Goal: Task Accomplishment & Management: Use online tool/utility

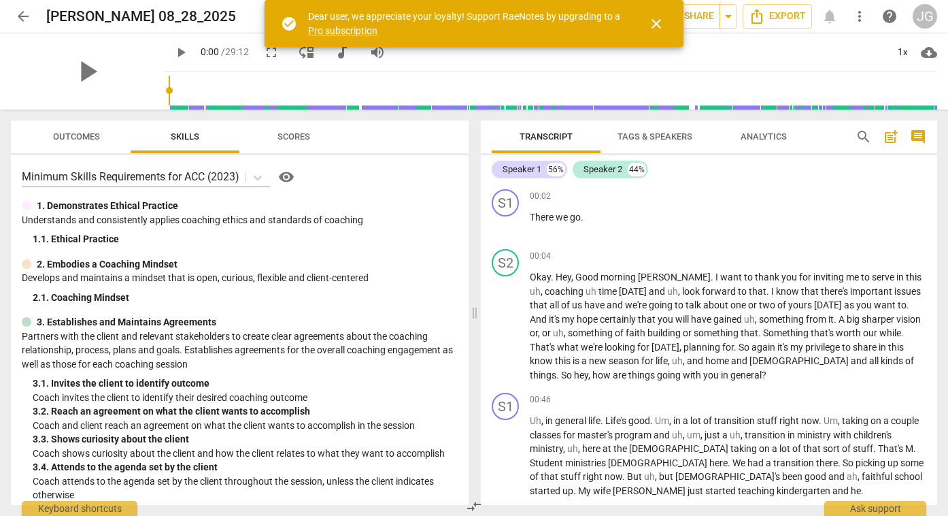
click at [659, 21] on span "close" at bounding box center [656, 24] width 16 height 16
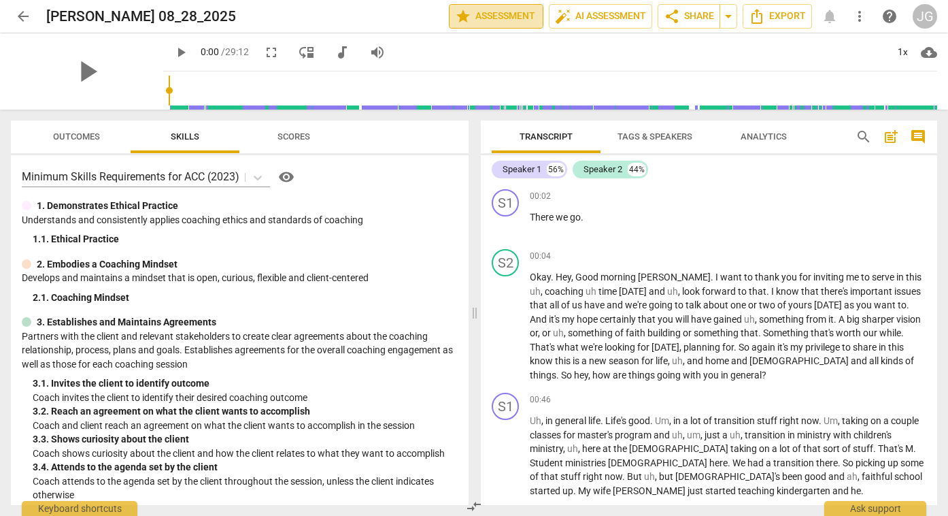
click at [517, 18] on span "star Assessment" at bounding box center [496, 16] width 82 height 16
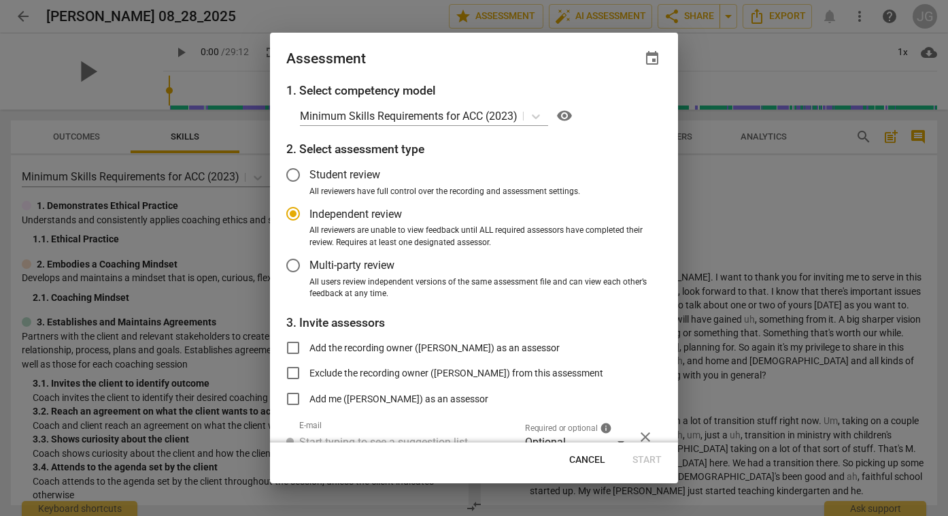
radio input "false"
click at [294, 397] on input "Add me ([PERSON_NAME]) as an assessor" at bounding box center [293, 398] width 33 height 33
checkbox input "true"
click at [721, 219] on div at bounding box center [474, 258] width 948 height 516
radio input "false"
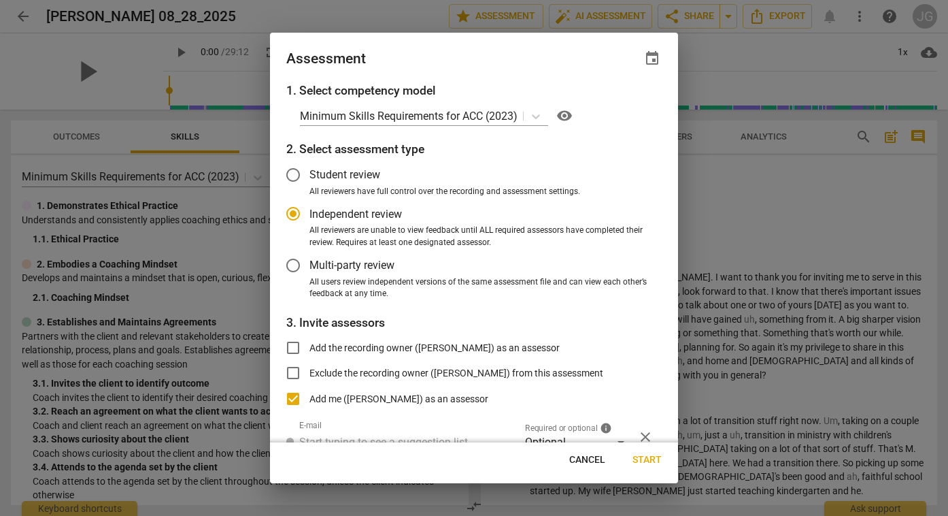
type input "[PERSON_NAME] <[EMAIL_ADDRESS][DOMAIN_NAME]>"
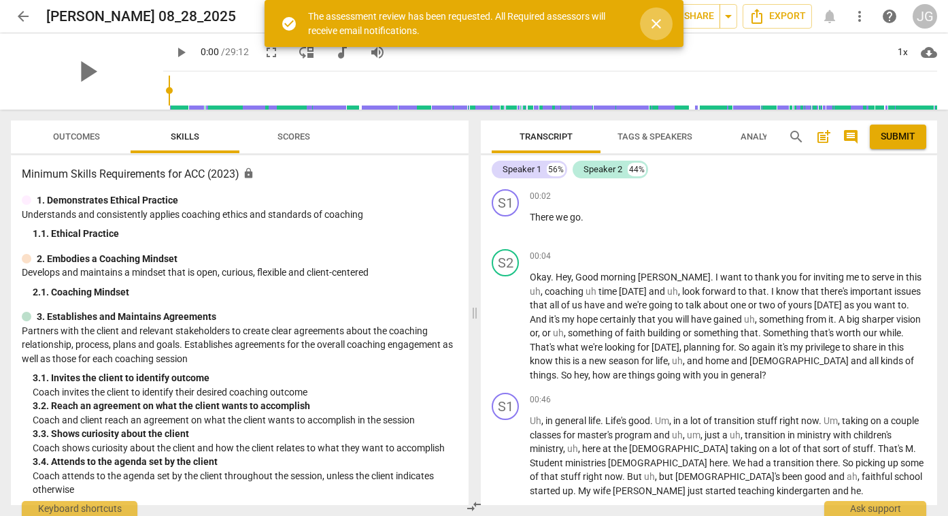
click at [653, 23] on span "close" at bounding box center [656, 24] width 16 height 16
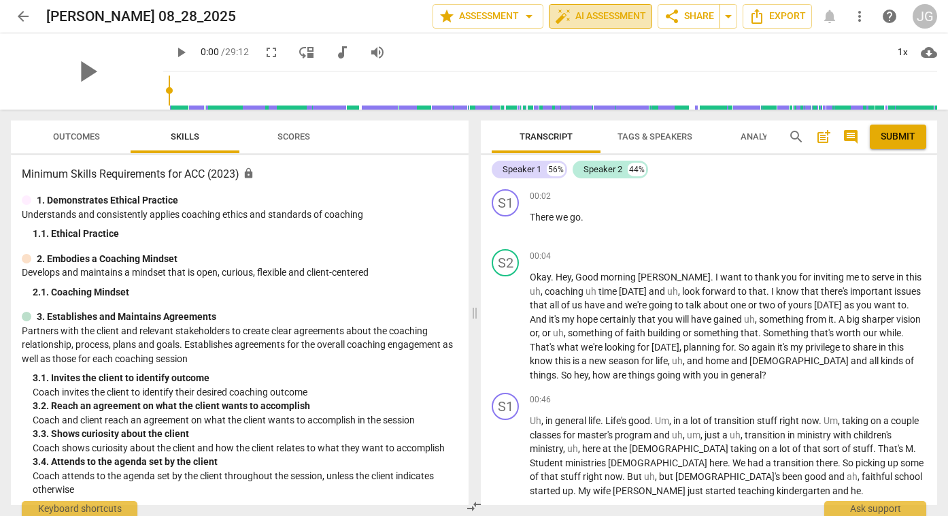
click at [602, 16] on span "auto_fix_high AI Assessment" at bounding box center [600, 16] width 91 height 16
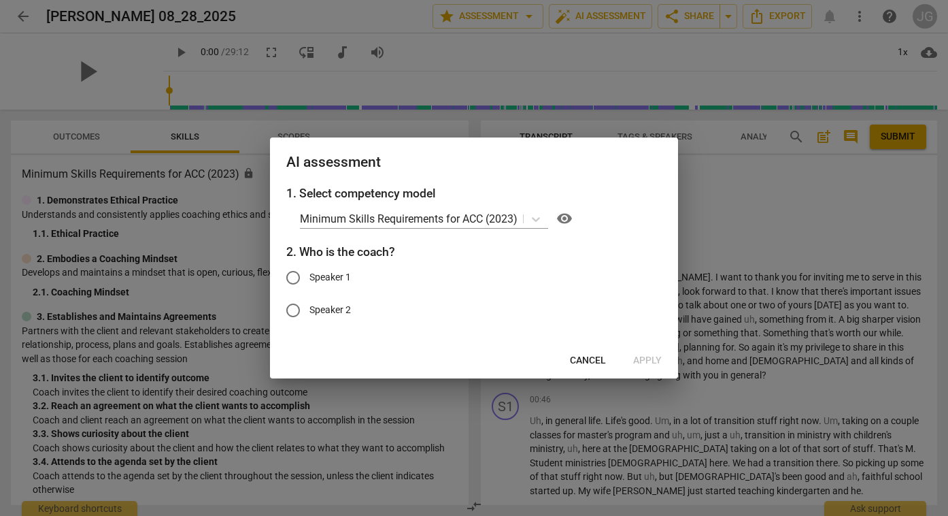
click at [728, 226] on div at bounding box center [474, 258] width 948 height 516
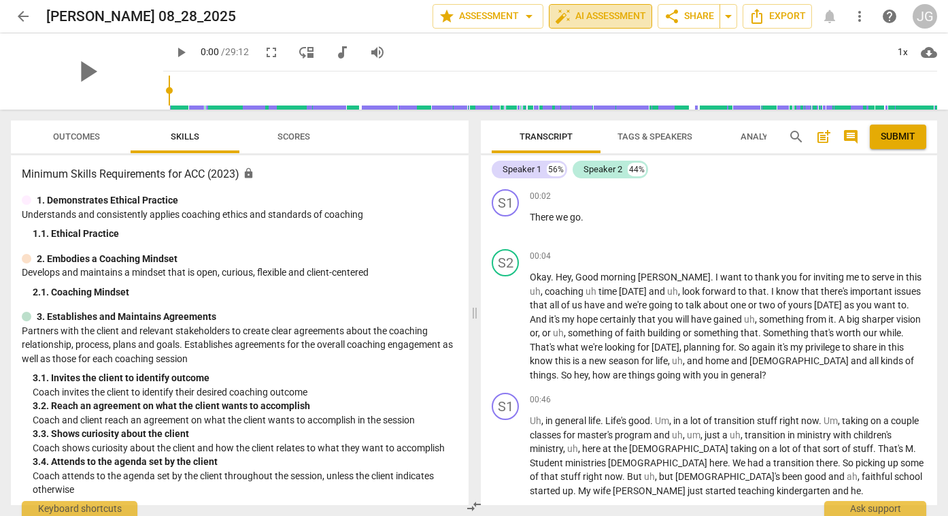
click at [618, 16] on span "auto_fix_high AI Assessment" at bounding box center [600, 16] width 91 height 16
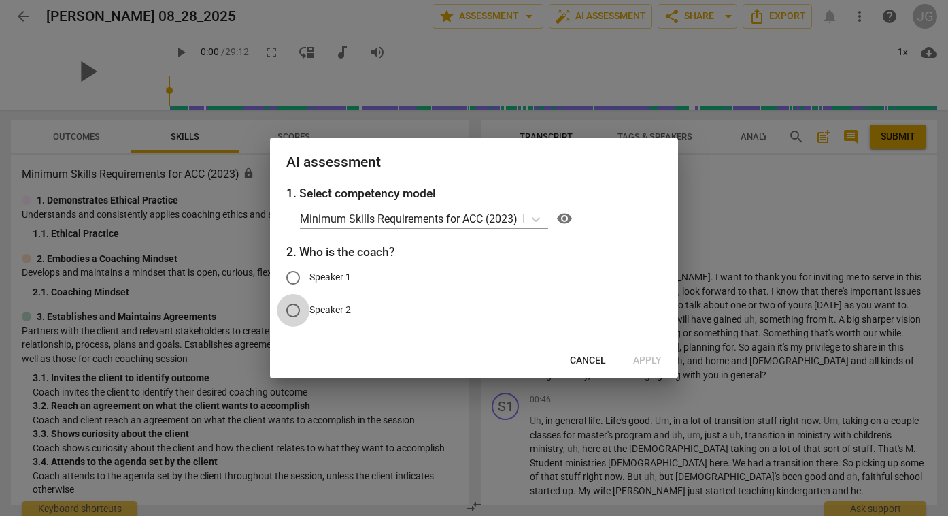
click at [295, 311] on input "Speaker 2" at bounding box center [293, 310] width 33 height 33
radio input "true"
click at [650, 359] on span "Apply" at bounding box center [647, 361] width 29 height 14
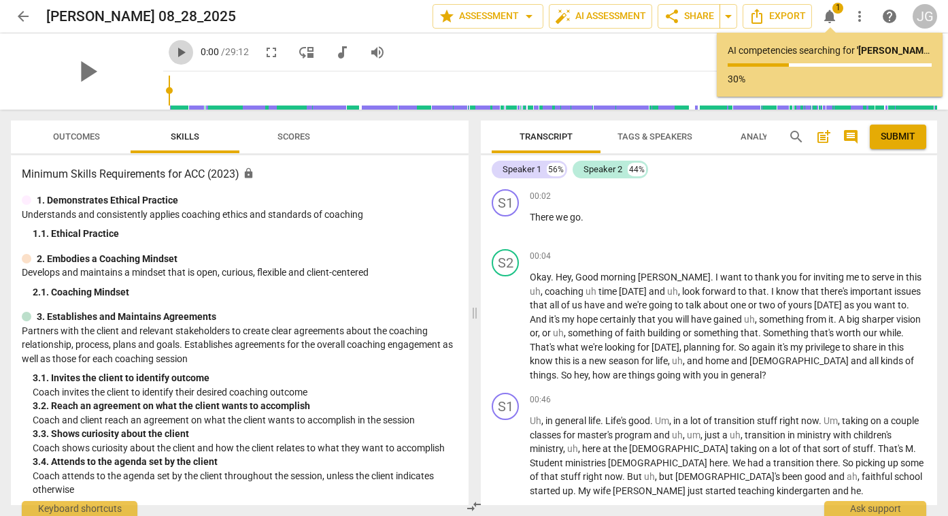
click at [173, 53] on span "play_arrow" at bounding box center [181, 52] width 16 height 16
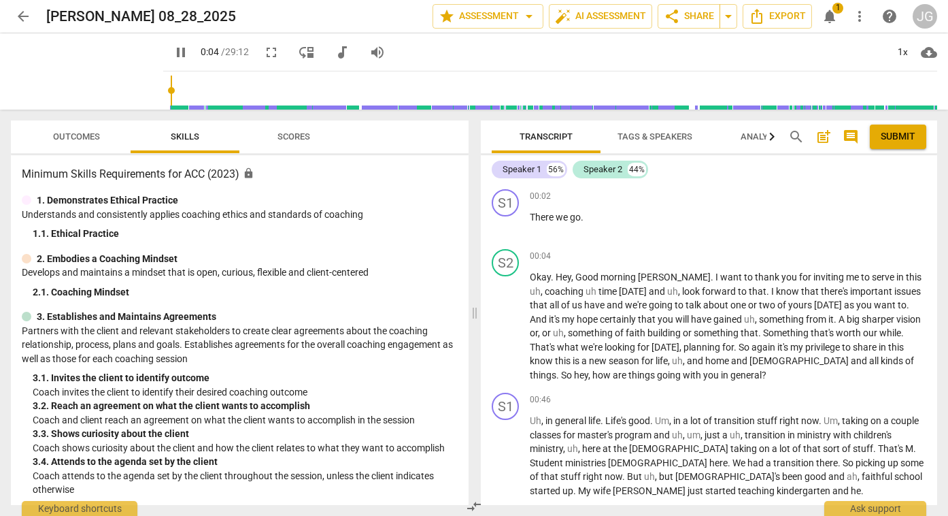
click at [173, 53] on span "pause" at bounding box center [181, 52] width 16 height 16
click at [79, 72] on span "play_arrow" at bounding box center [86, 71] width 35 height 35
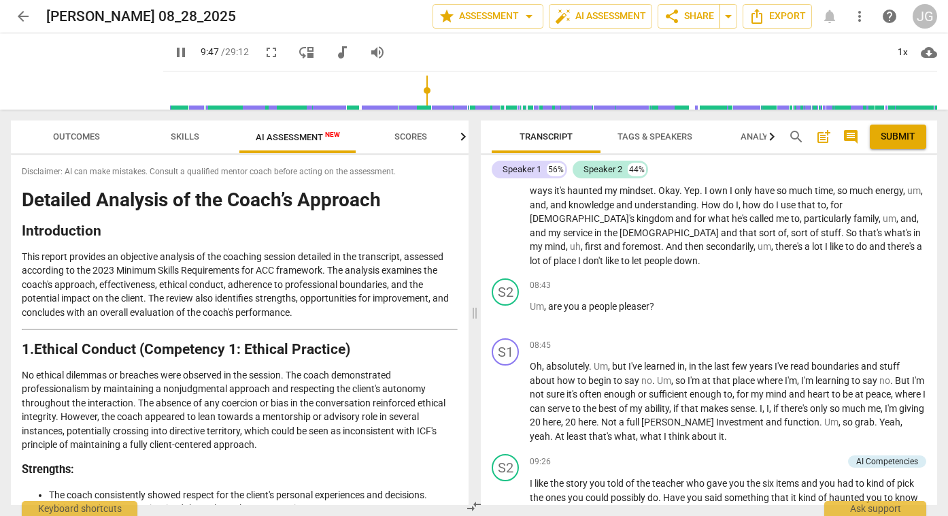
scroll to position [2054, 0]
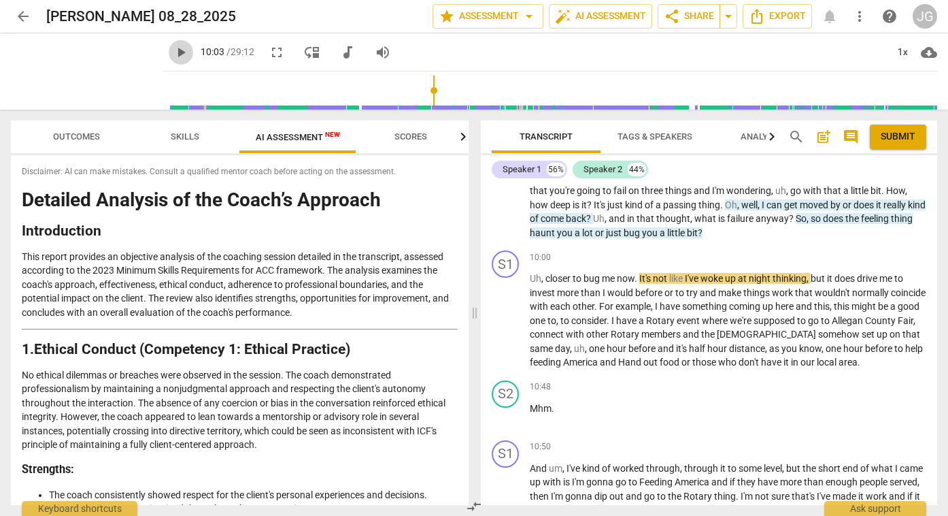
click at [173, 55] on span "play_arrow" at bounding box center [181, 52] width 16 height 16
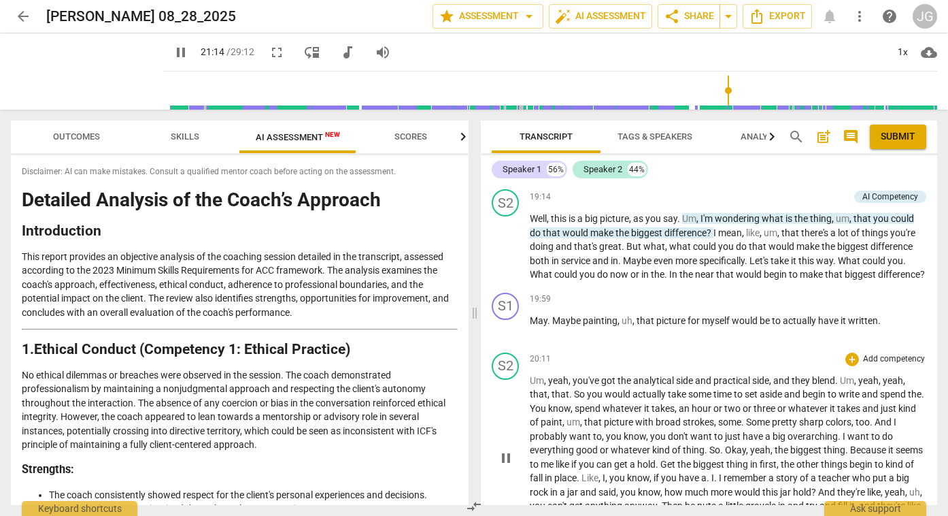
scroll to position [5190, 0]
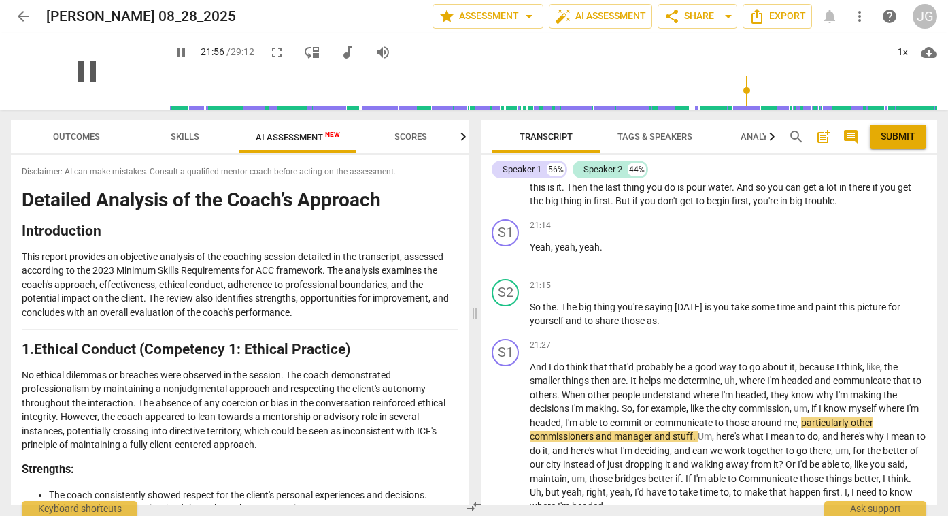
click at [78, 74] on span "pause" at bounding box center [86, 71] width 35 height 35
click at [173, 53] on span "play_arrow" at bounding box center [181, 52] width 16 height 16
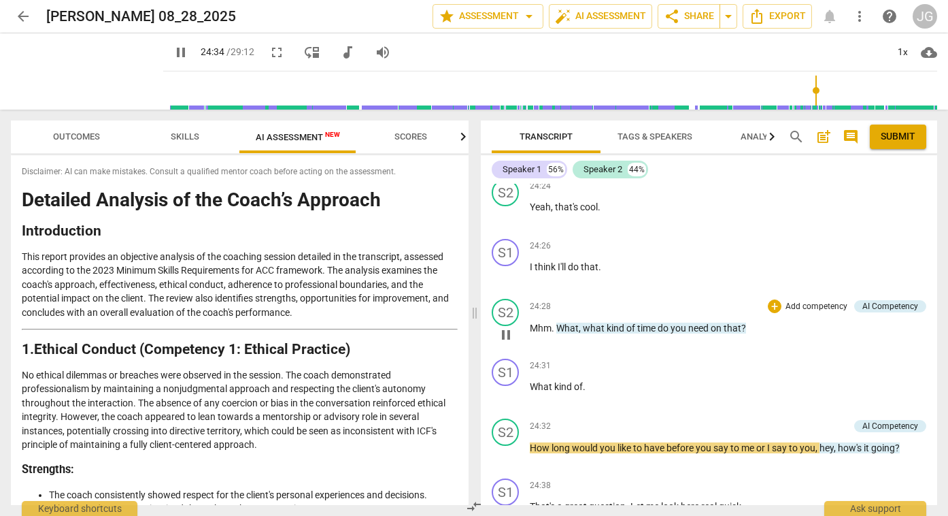
scroll to position [6351, 0]
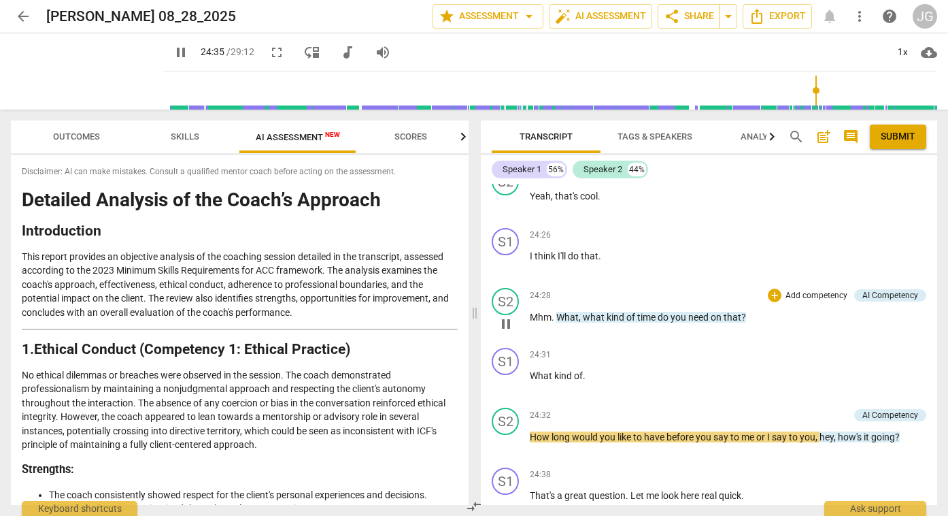
click at [599, 348] on div "24:31 + Add competency keyboard_arrow_right What kind of ." at bounding box center [728, 372] width 397 height 49
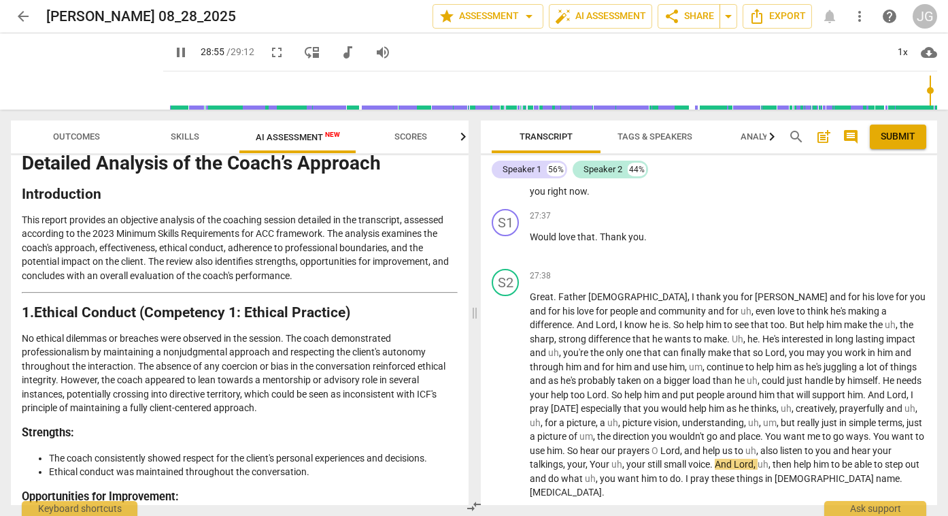
scroll to position [30, 0]
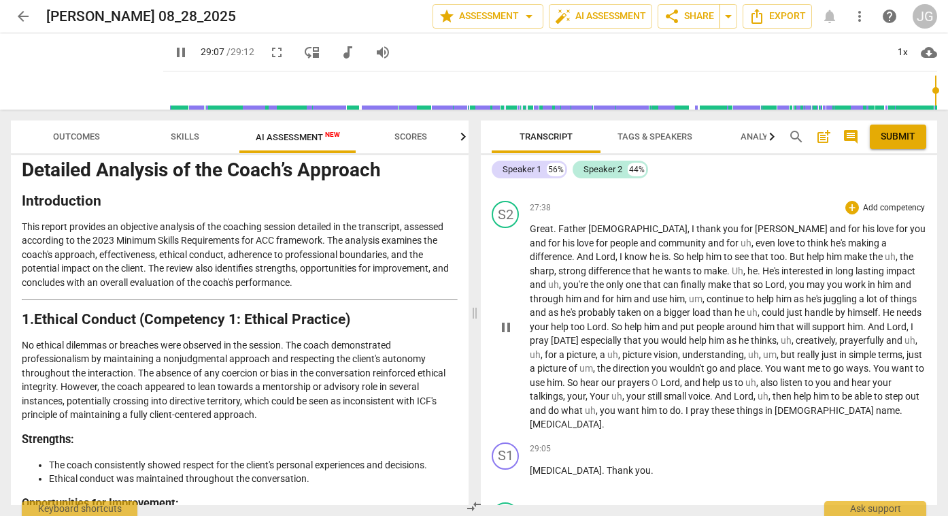
scroll to position [7968, 0]
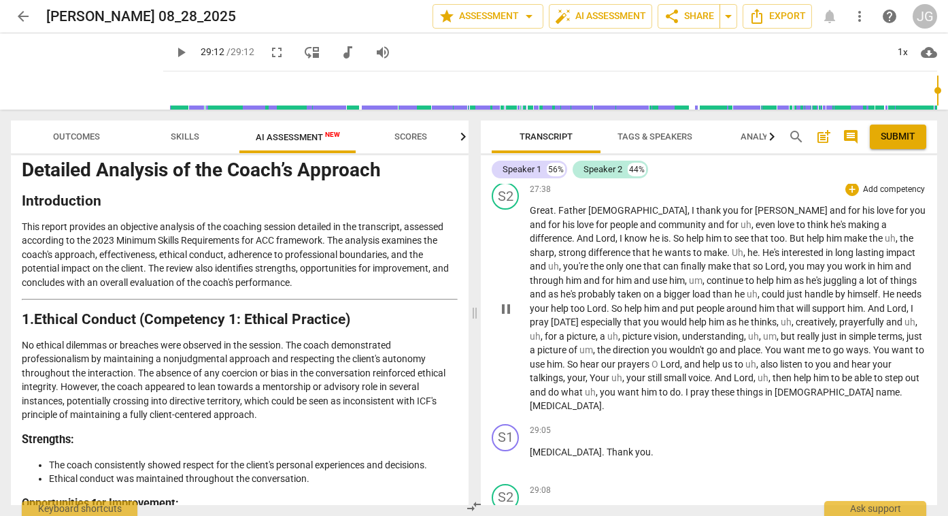
type input "1752"
